Goal: Transaction & Acquisition: Obtain resource

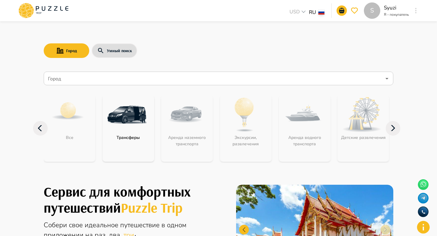
click at [114, 58] on div "Город Умный поиск" at bounding box center [219, 51] width 350 height 18
click at [118, 47] on button "Умный поиск" at bounding box center [115, 50] width 46 height 15
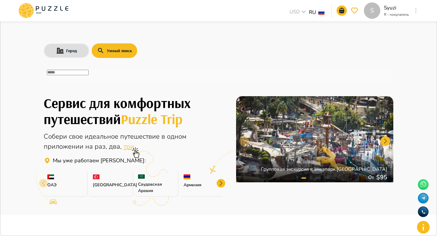
click at [119, 72] on div "​" at bounding box center [219, 76] width 350 height 14
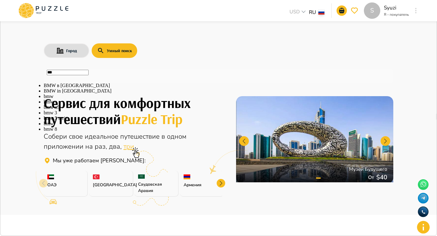
click at [81, 88] on li "BMW в Москве" at bounding box center [219, 85] width 350 height 5
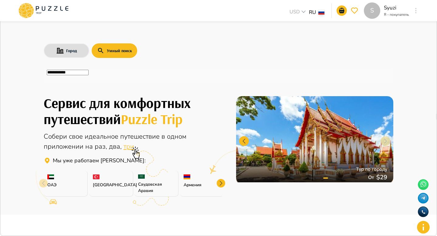
type input "**********"
click at [434, 6] on icon "button" at bounding box center [434, 6] width 0 height 0
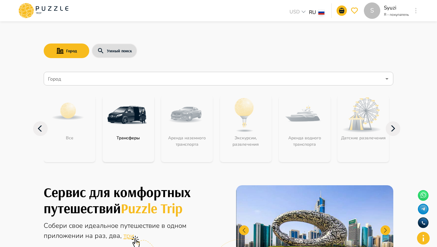
click at [411, 9] on div "S Syuzi Я - покупатель S" at bounding box center [392, 10] width 56 height 16
click at [422, 9] on div "S USD *** RU ** S Syuzi Я - покупатель S" at bounding box center [218, 10] width 417 height 21
click at [417, 9] on button "button" at bounding box center [416, 10] width 5 height 9
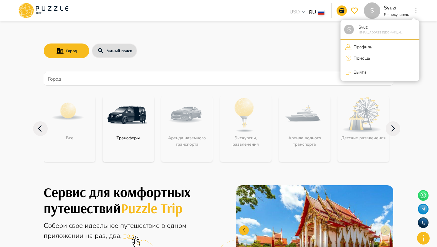
click at [203, 25] on div at bounding box center [218, 123] width 437 height 247
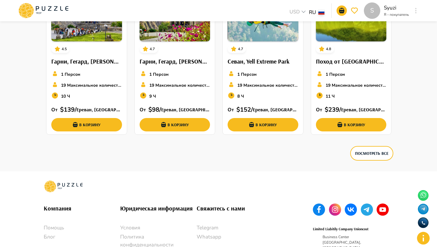
scroll to position [1025, 0]
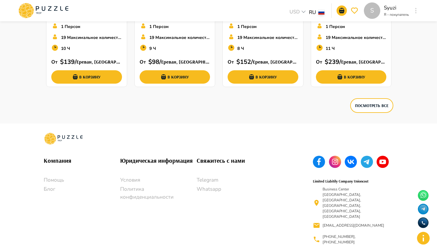
click at [135, 178] on p "Условия" at bounding box center [158, 180] width 77 height 8
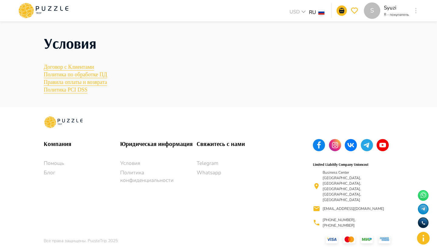
click at [139, 184] on p "Политика конфиденциальности" at bounding box center [158, 176] width 77 height 15
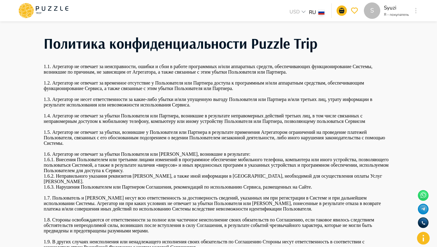
scroll to position [126, 0]
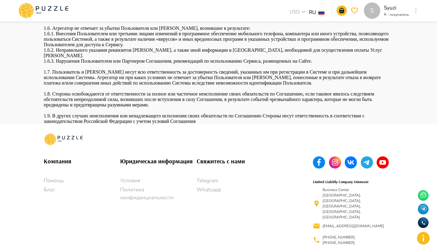
click at [203, 178] on p "Telegram" at bounding box center [235, 181] width 77 height 8
click at [52, 179] on p "Помощь" at bounding box center [82, 181] width 77 height 8
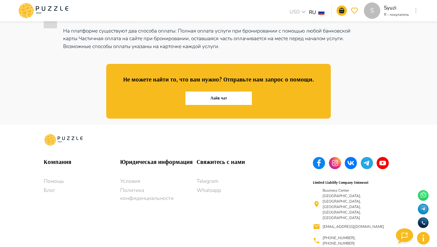
scroll to position [376, 0]
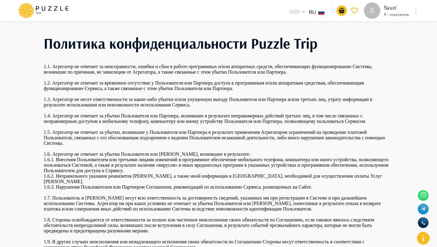
scroll to position [126, 0]
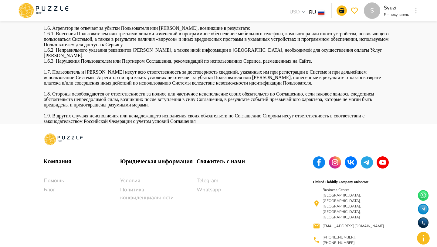
click at [50, 189] on p "Блог" at bounding box center [82, 190] width 77 height 8
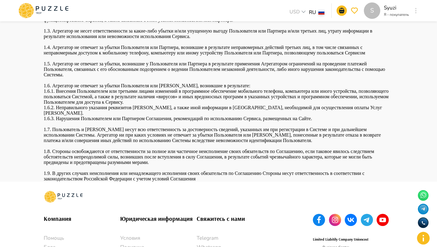
scroll to position [126, 0]
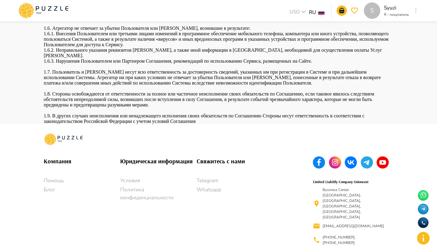
click at [158, 161] on h6 "Юридическая информация" at bounding box center [158, 161] width 77 height 10
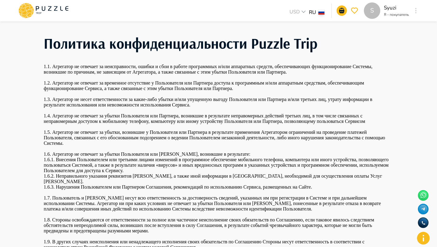
click at [44, 8] on icon at bounding box center [44, 11] width 52 height 16
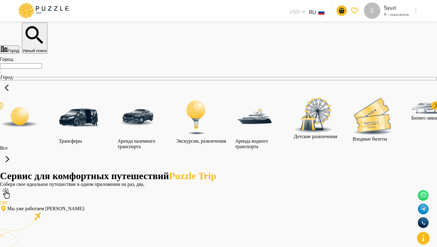
click at [47, 51] on button "Умный поиск" at bounding box center [35, 37] width 26 height 31
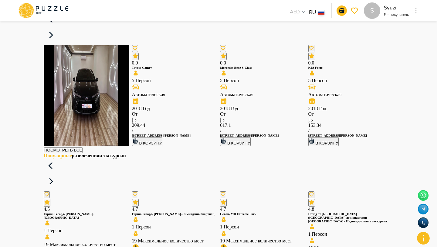
scroll to position [675, 0]
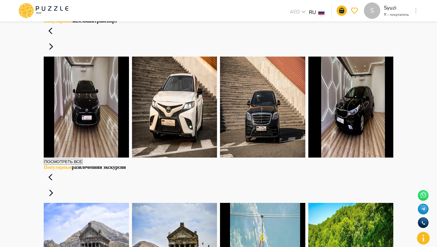
click at [58, 51] on icon at bounding box center [51, 46] width 15 height 15
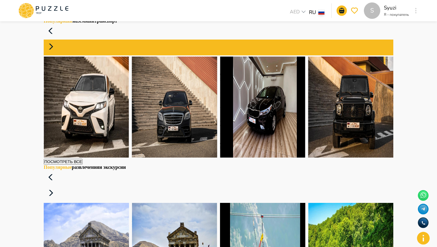
click at [58, 51] on icon at bounding box center [51, 46] width 15 height 15
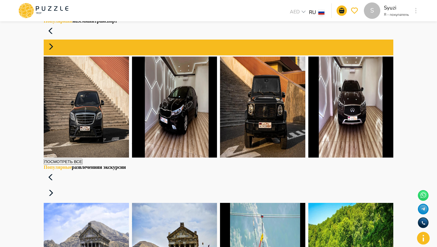
click at [58, 51] on icon at bounding box center [51, 46] width 15 height 15
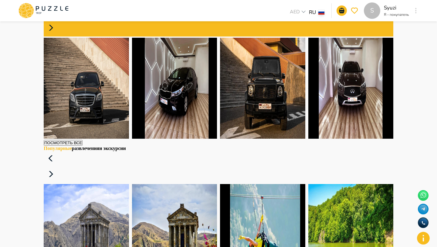
click at [58, 35] on icon at bounding box center [51, 28] width 15 height 15
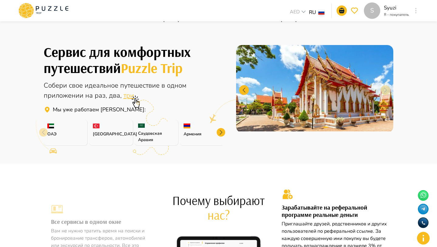
scroll to position [0, 0]
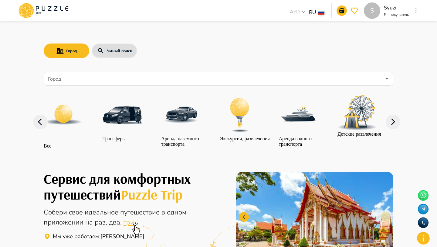
click at [134, 87] on nav "Город Город Все Трансферы Аренда наземного транспорта Экскурсии, развлечения Ар…" at bounding box center [219, 113] width 350 height 89
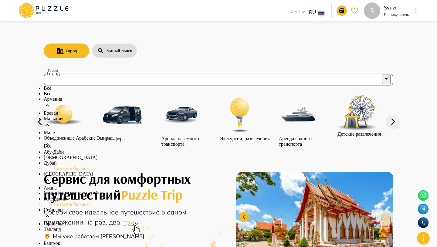
click at [133, 78] on input "Город" at bounding box center [214, 79] width 335 height 12
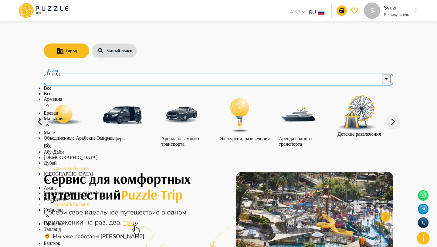
click at [72, 135] on li "Мале" at bounding box center [219, 132] width 350 height 5
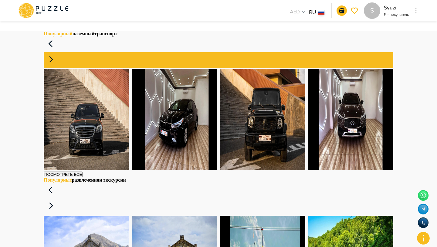
scroll to position [624, 0]
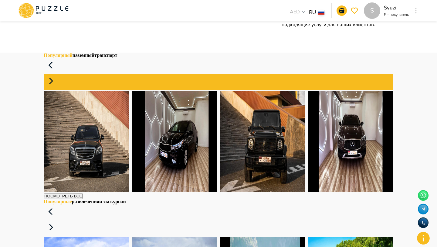
click at [58, 88] on icon at bounding box center [51, 81] width 15 height 15
click at [353, 90] on div "Популярный наземный транспорт" at bounding box center [219, 71] width 350 height 37
click at [58, 73] on icon at bounding box center [51, 65] width 15 height 15
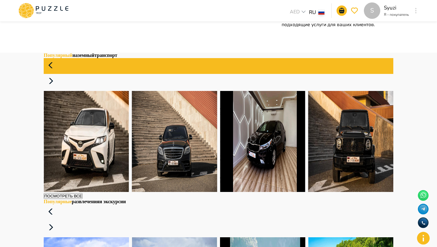
scroll to position [0, 0]
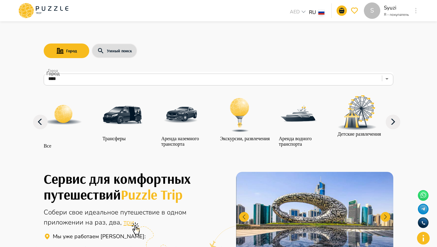
click at [213, 77] on input "****" at bounding box center [210, 79] width 327 height 12
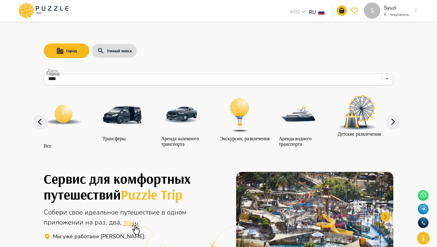
click at [199, 52] on div "Город Умный поиск" at bounding box center [219, 51] width 350 height 18
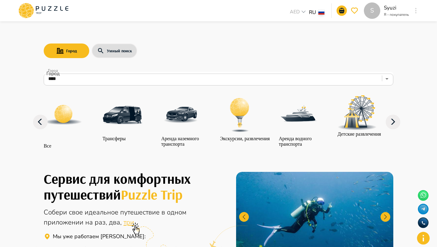
click at [79, 78] on input "****" at bounding box center [210, 79] width 327 height 12
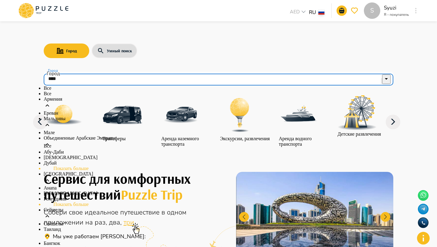
click at [60, 91] on div "Все" at bounding box center [219, 87] width 350 height 5
click at [80, 74] on input "****" at bounding box center [210, 79] width 327 height 12
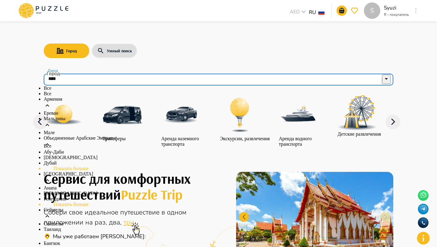
click at [68, 110] on li "Армения" at bounding box center [219, 103] width 350 height 14
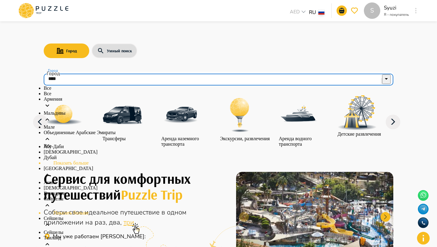
click at [62, 110] on li "Армения" at bounding box center [219, 103] width 350 height 14
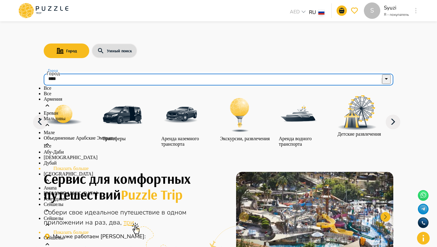
click at [71, 116] on p "Ереван" at bounding box center [219, 112] width 350 height 5
type input "******"
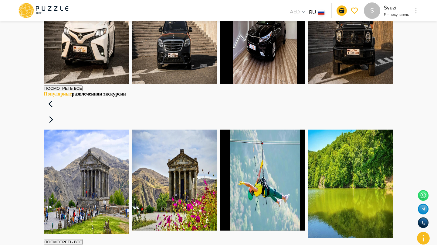
scroll to position [733, 0]
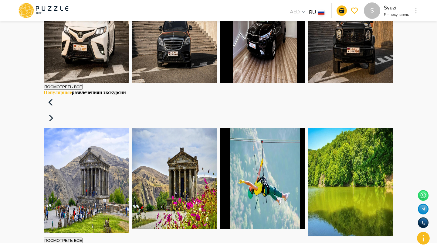
click at [83, 90] on button "Посмотреть все" at bounding box center [63, 87] width 39 height 6
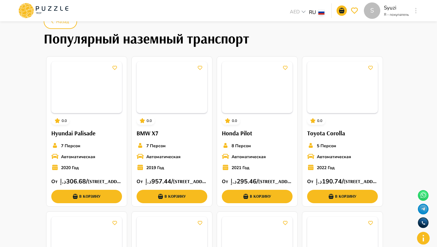
scroll to position [302, 0]
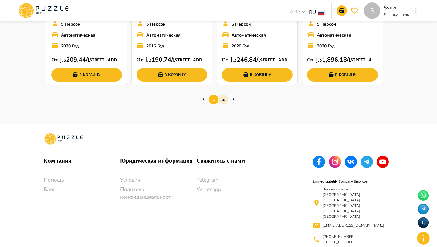
click at [224, 98] on link "2" at bounding box center [224, 98] width 10 height 9
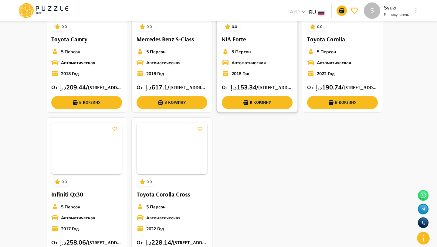
scroll to position [248, 0]
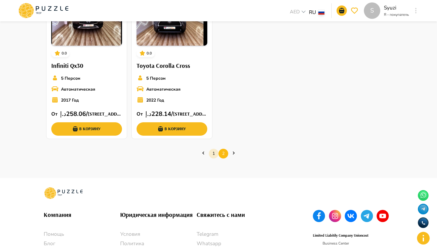
click at [216, 156] on link "1" at bounding box center [214, 153] width 10 height 9
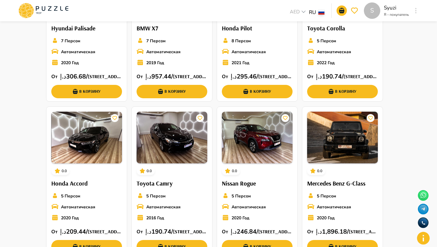
scroll to position [302, 0]
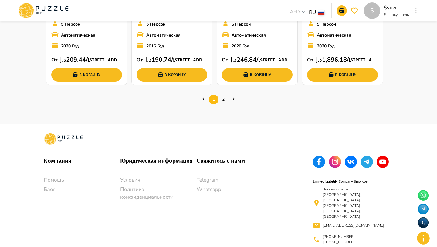
click at [230, 98] on link "Next page" at bounding box center [234, 99] width 10 height 7
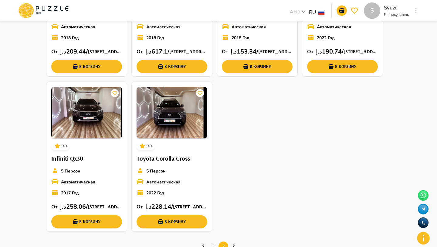
scroll to position [176, 0]
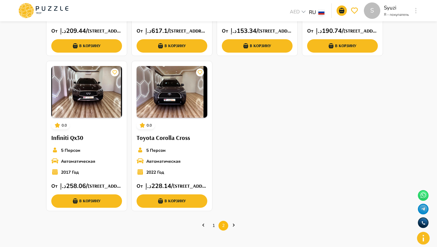
click at [211, 229] on ul "1 2" at bounding box center [219, 225] width 304 height 18
click at [213, 226] on link "1" at bounding box center [214, 225] width 10 height 9
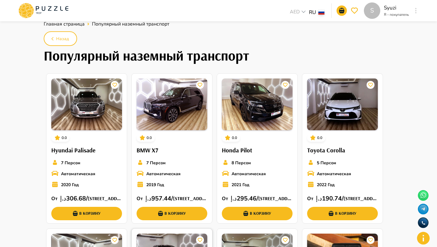
scroll to position [0, 0]
